Goal: Task Accomplishment & Management: Complete application form

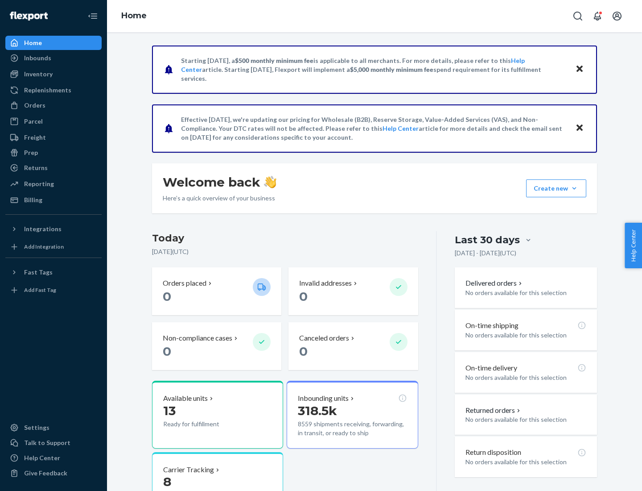
click at [574, 188] on button "Create new Create new inbound Create new order Create new product" at bounding box center [556, 188] width 60 height 18
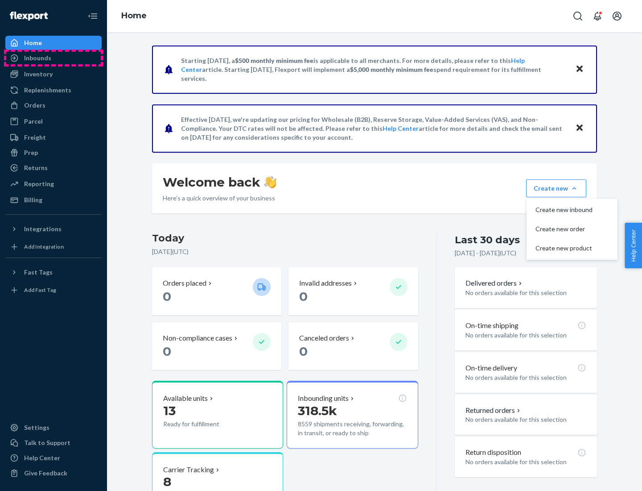
click at [54, 58] on div "Inbounds" at bounding box center [53, 58] width 95 height 12
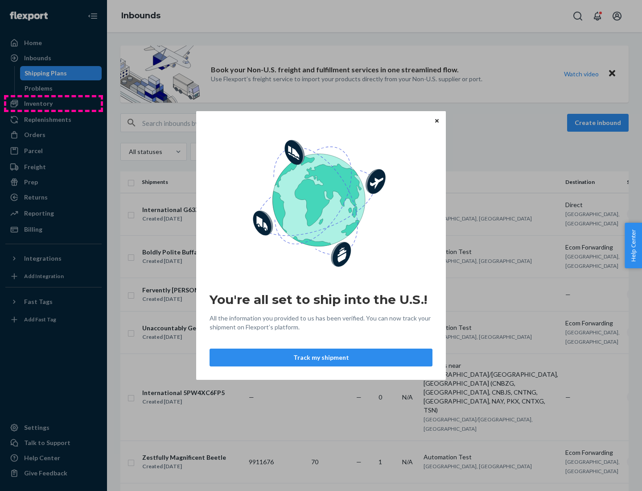
click at [54, 103] on div "You're all set to ship into the U.S.! All the information you provided to us ha…" at bounding box center [321, 245] width 642 height 491
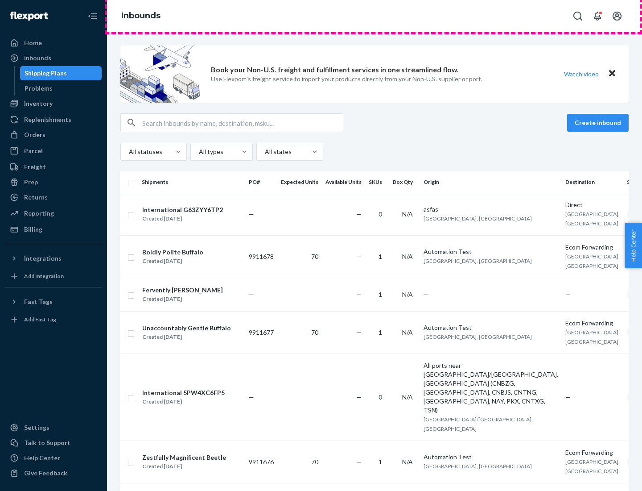
click at [375, 16] on div "Inbounds" at bounding box center [374, 16] width 535 height 32
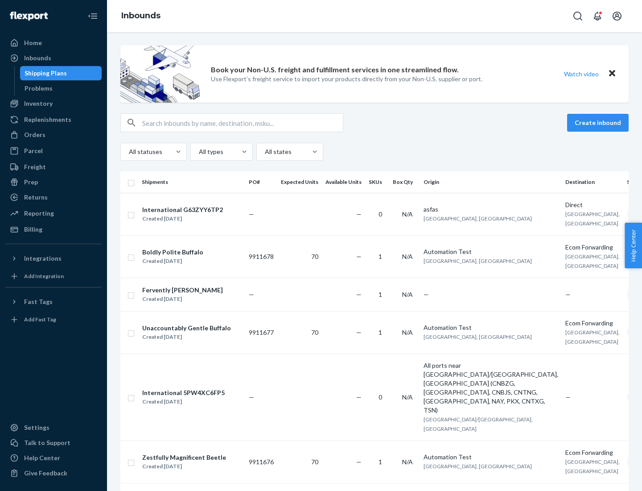
click at [375, 16] on div "Inbounds" at bounding box center [374, 16] width 535 height 32
click at [375, 152] on div "All statuses All types All states" at bounding box center [374, 152] width 508 height 18
click at [44, 73] on div "Shipping Plans" at bounding box center [46, 73] width 42 height 9
click at [599, 123] on button "Create inbound" at bounding box center [598, 123] width 62 height 18
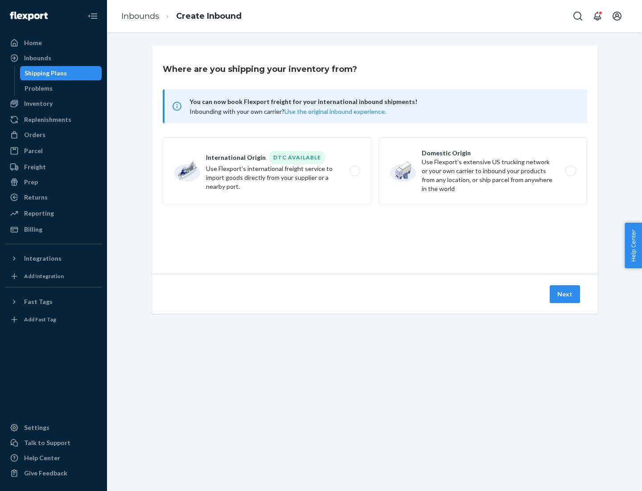
click at [267, 171] on label "International Origin DTC Available Use Flexport's international freight service…" at bounding box center [267, 170] width 209 height 67
click at [355, 171] on input "International Origin DTC Available Use Flexport's international freight service…" at bounding box center [358, 171] width 6 height 6
radio input "true"
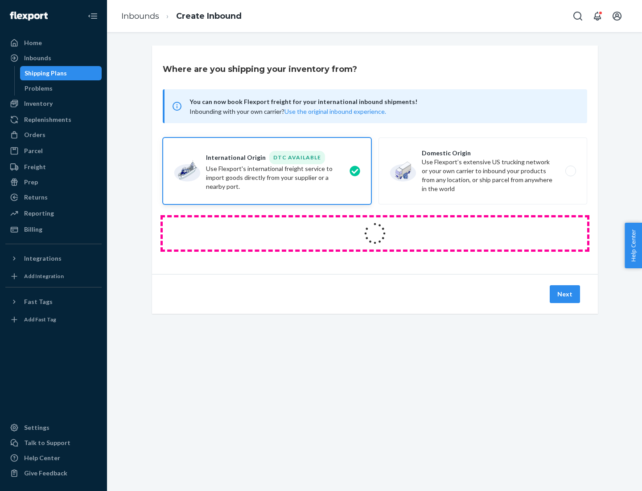
click at [375, 233] on icon at bounding box center [375, 233] width 32 height 32
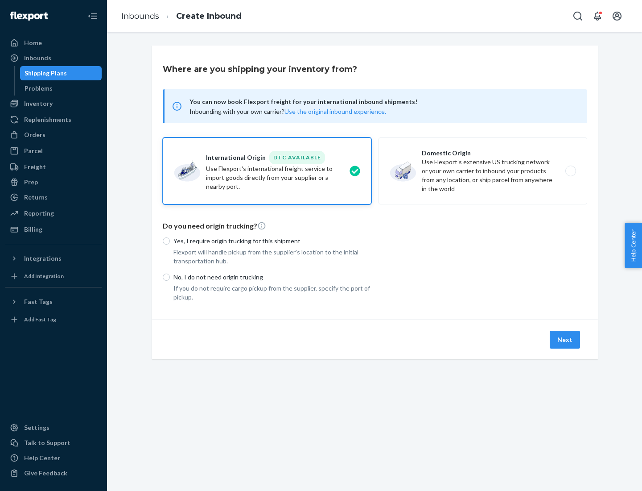
click at [272, 240] on p "Yes, I require origin trucking for this shipment" at bounding box center [272, 240] width 198 height 9
click at [170, 240] on input "Yes, I require origin trucking for this shipment" at bounding box center [166, 240] width 7 height 7
radio input "true"
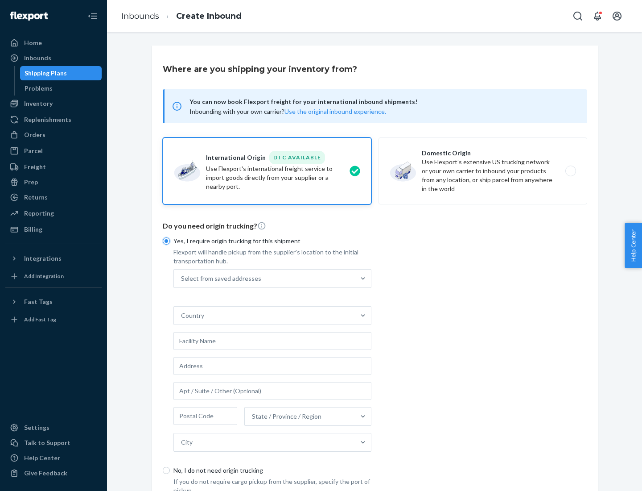
scroll to position [17, 0]
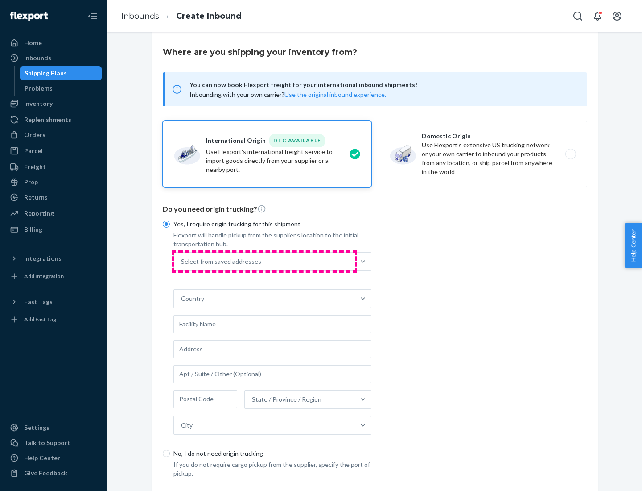
click at [264, 261] on div "Select from saved addresses" at bounding box center [264, 261] width 181 height 18
click at [182, 261] on input "Select from saved addresses" at bounding box center [181, 261] width 1 height 9
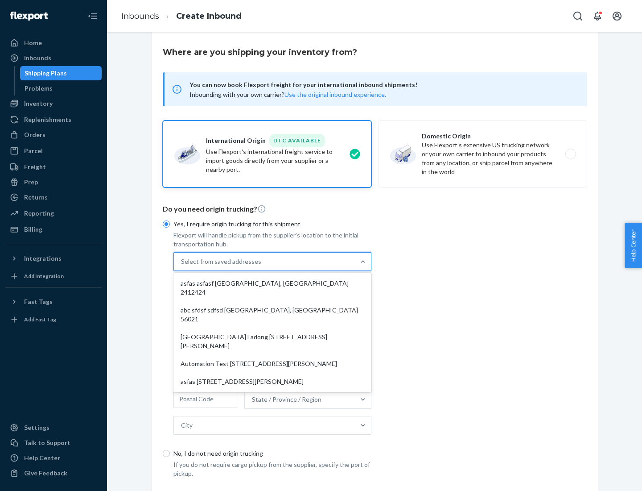
scroll to position [39, 0]
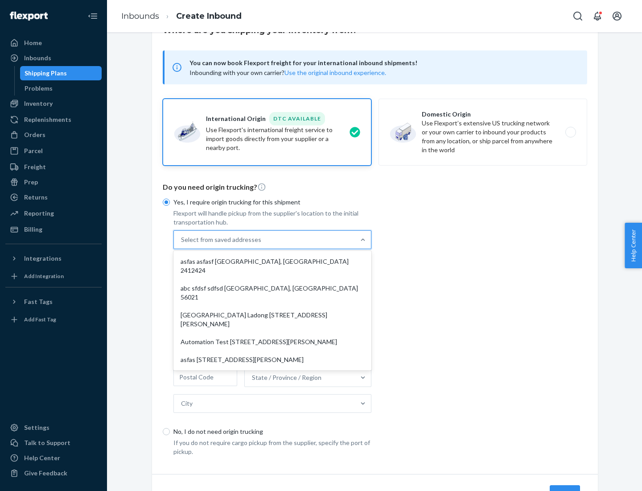
click at [272, 261] on div "asfas asfasf [GEOGRAPHIC_DATA], [GEOGRAPHIC_DATA] 2412424" at bounding box center [272, 265] width 194 height 27
click at [182, 244] on input "option asfas asfasf [GEOGRAPHIC_DATA], [GEOGRAPHIC_DATA] 2412424 focused, 1 of …" at bounding box center [181, 239] width 1 height 9
type input "asfas"
type input "asfasf"
type input "2412424"
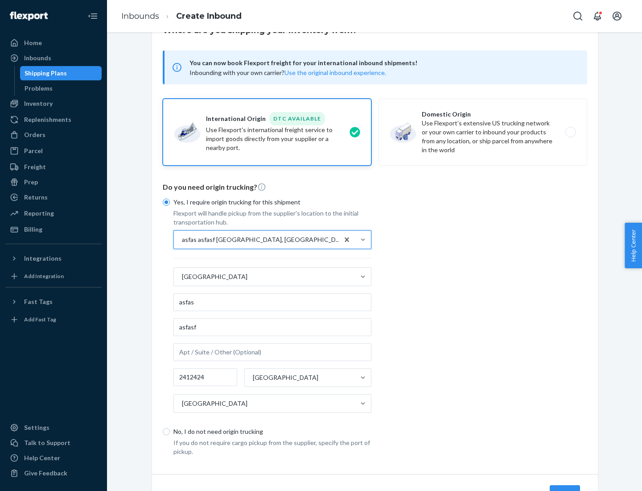
scroll to position [83, 0]
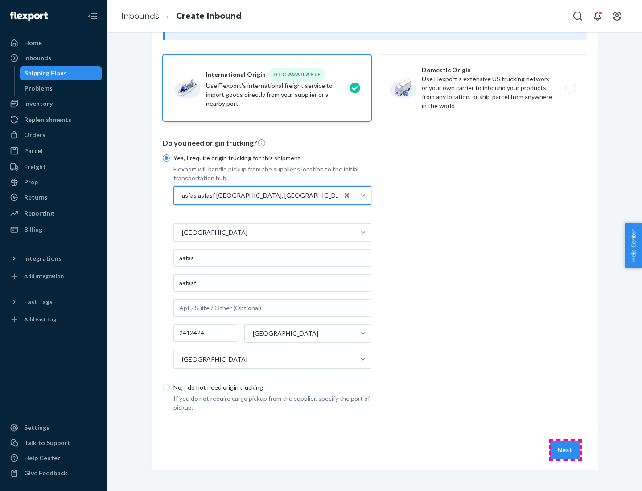
click at [566, 449] on button "Next" at bounding box center [565, 450] width 30 height 18
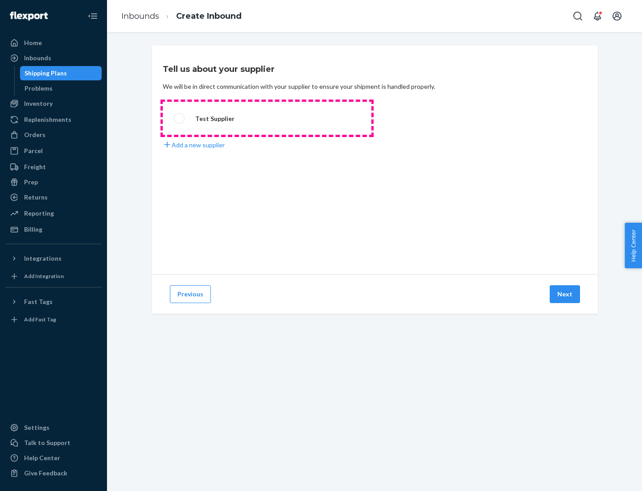
click at [267, 118] on label "Test Supplier" at bounding box center [267, 118] width 209 height 33
click at [180, 118] on input "Test Supplier" at bounding box center [177, 119] width 6 height 6
radio input "true"
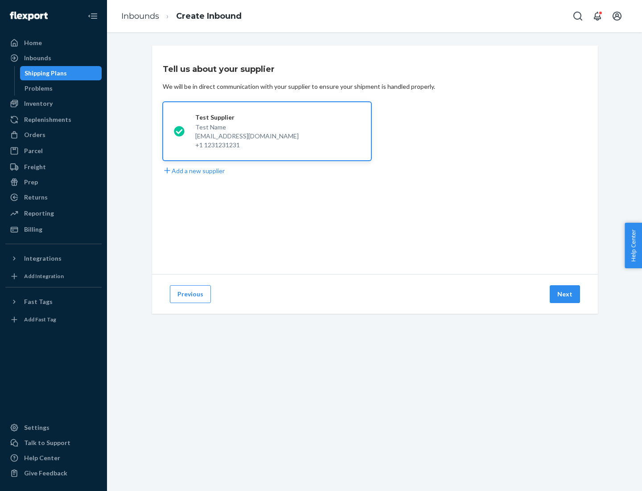
click at [566, 294] on button "Next" at bounding box center [565, 294] width 30 height 18
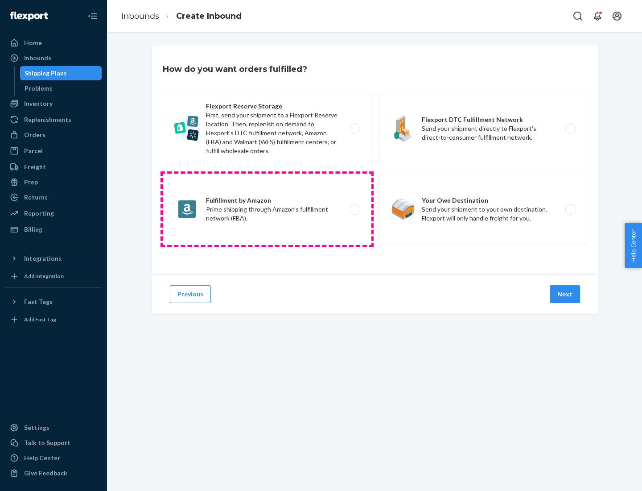
click at [267, 209] on label "Fulfillment by Amazon Prime shipping through Amazon’s fulfillment network (FBA)." at bounding box center [267, 208] width 209 height 71
click at [355, 209] on input "Fulfillment by Amazon Prime shipping through Amazon’s fulfillment network (FBA)." at bounding box center [358, 209] width 6 height 6
radio input "true"
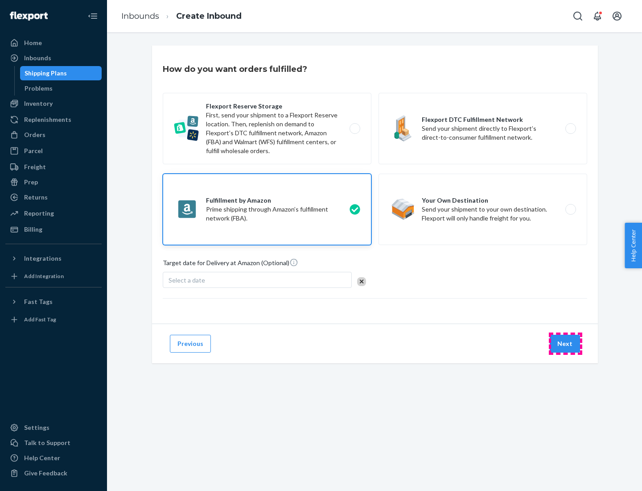
click at [566, 343] on button "Next" at bounding box center [565, 343] width 30 height 18
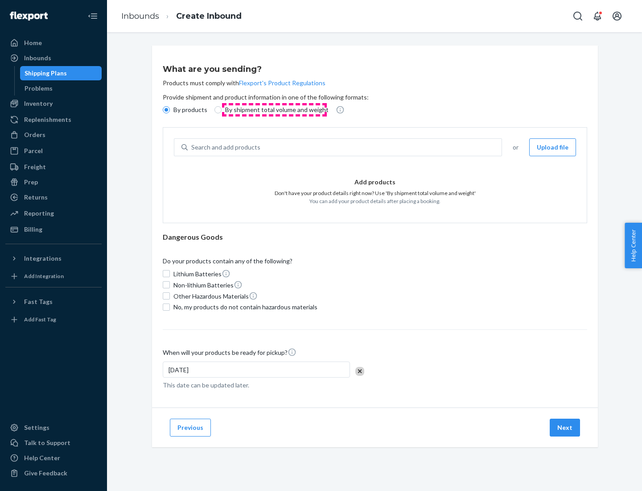
click at [274, 110] on p "By shipment total volume and weight" at bounding box center [276, 109] width 103 height 9
click at [222, 110] on input "By shipment total volume and weight" at bounding box center [218, 109] width 7 height 7
radio input "true"
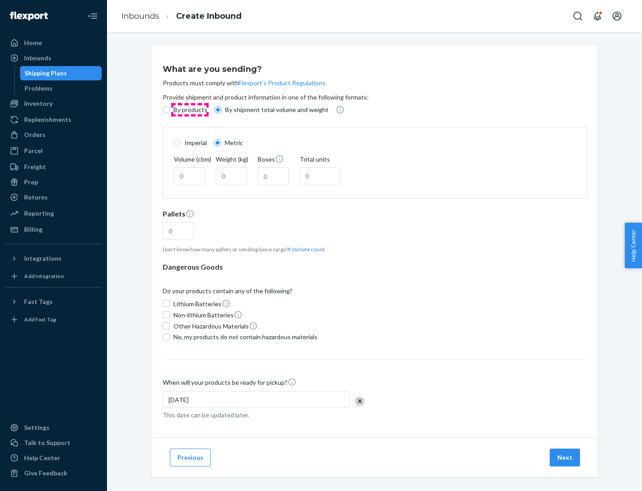
click at [190, 110] on p "By products" at bounding box center [190, 109] width 34 height 9
click at [170, 110] on input "By products" at bounding box center [166, 109] width 7 height 7
radio input "true"
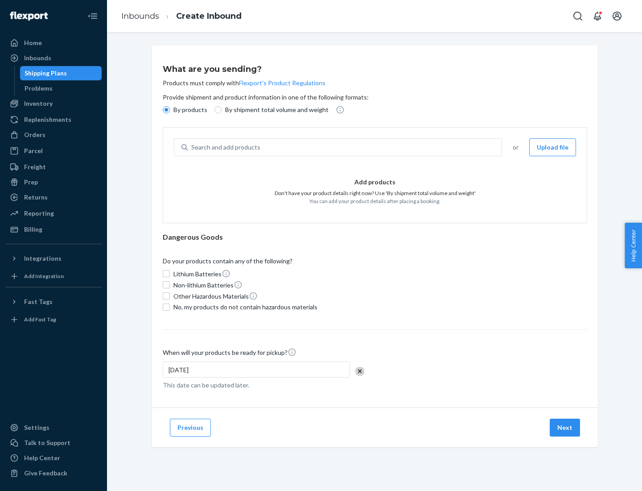
click at [345, 147] on div "Search and add products" at bounding box center [345, 147] width 314 height 16
click at [192, 147] on input "Search and add products" at bounding box center [191, 147] width 1 height 9
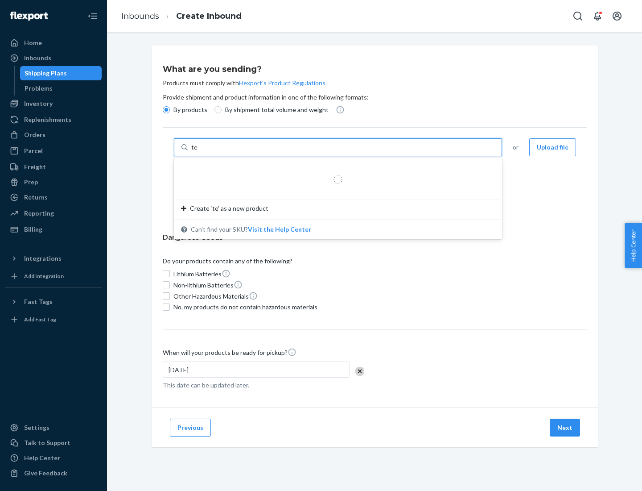
type input "test"
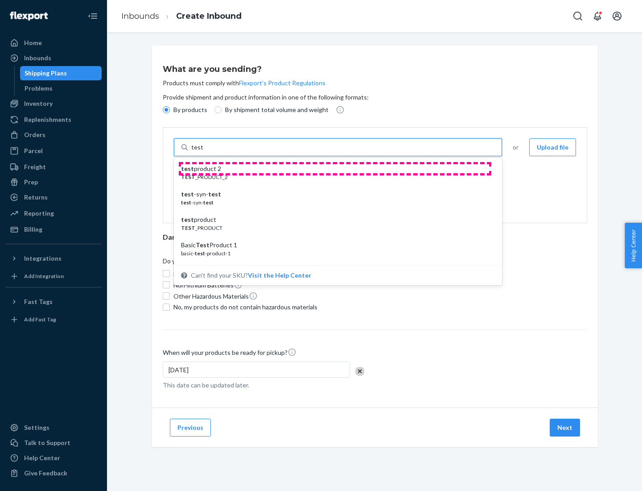
click at [335, 169] on div "test product 2" at bounding box center [334, 168] width 307 height 9
click at [203, 152] on input "test" at bounding box center [197, 147] width 12 height 9
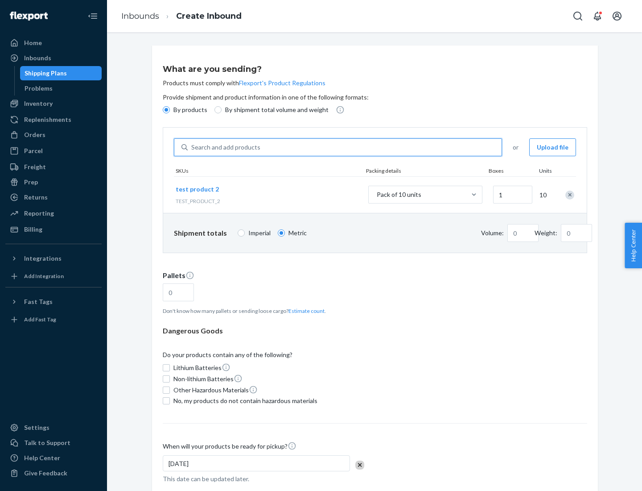
type input "1"
type input "0.02"
type input "22.23"
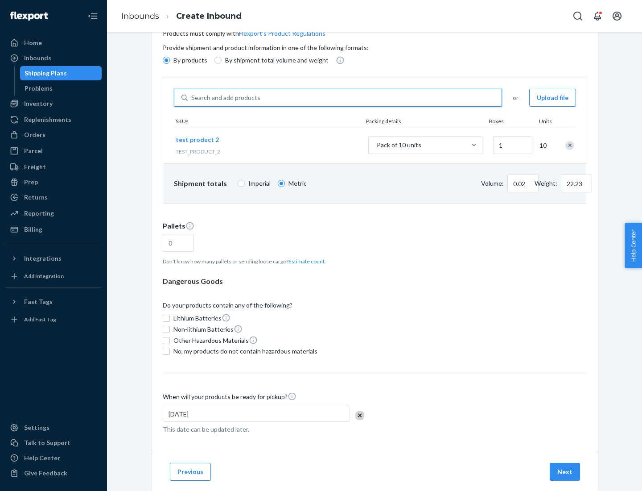
click at [305, 261] on button "Estimate count" at bounding box center [307, 261] width 36 height 8
type input "1"
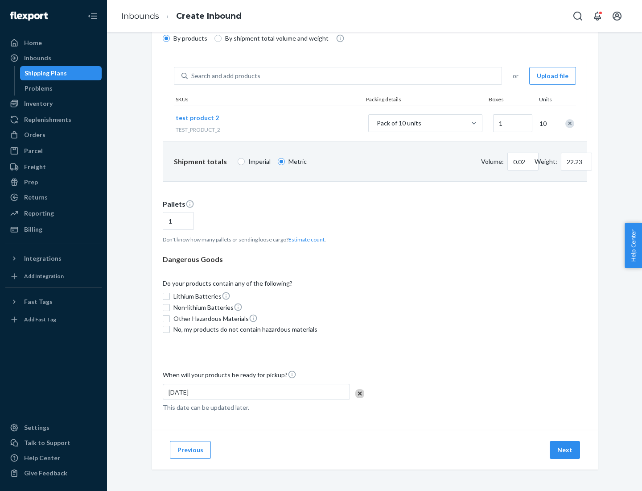
click at [244, 329] on span "No, my products do not contain hazardous materials" at bounding box center [245, 329] width 144 height 9
click at [170, 329] on input "No, my products do not contain hazardous materials" at bounding box center [166, 329] width 7 height 7
checkbox input "true"
click at [566, 450] on button "Next" at bounding box center [565, 450] width 30 height 18
